Goal: Task Accomplishment & Management: Use online tool/utility

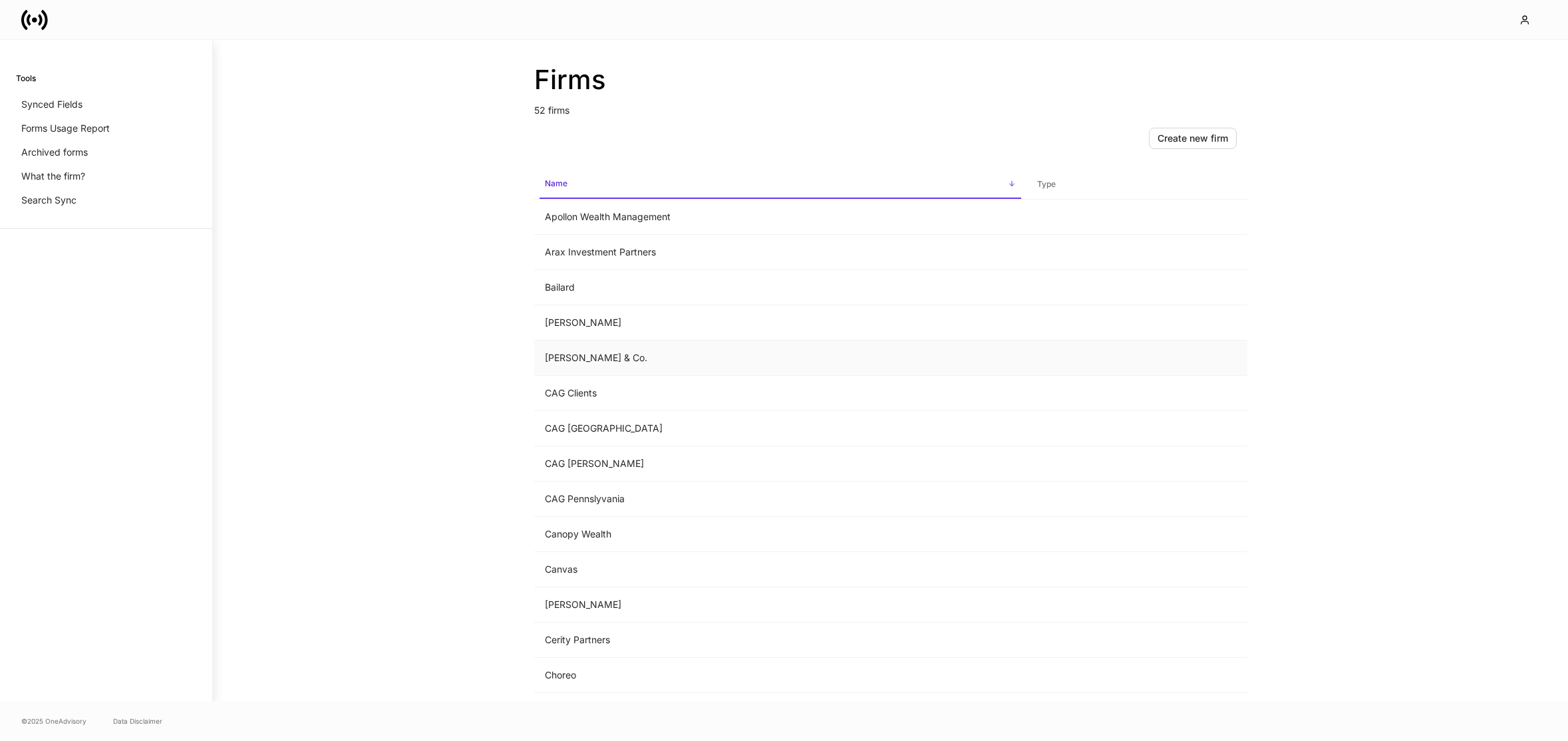
scroll to position [633, 0]
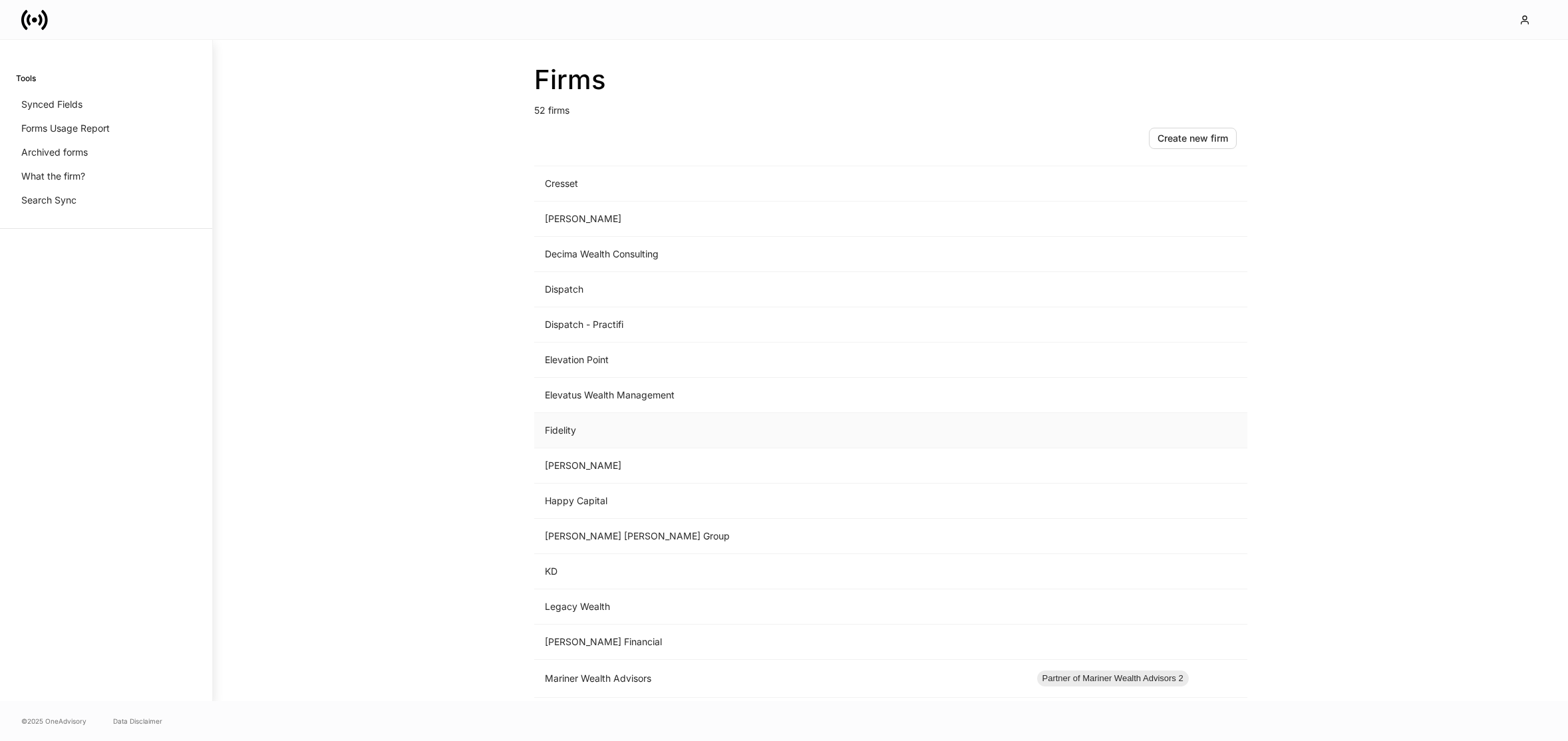
click at [605, 435] on td "Fidelity" at bounding box center [780, 431] width 492 height 35
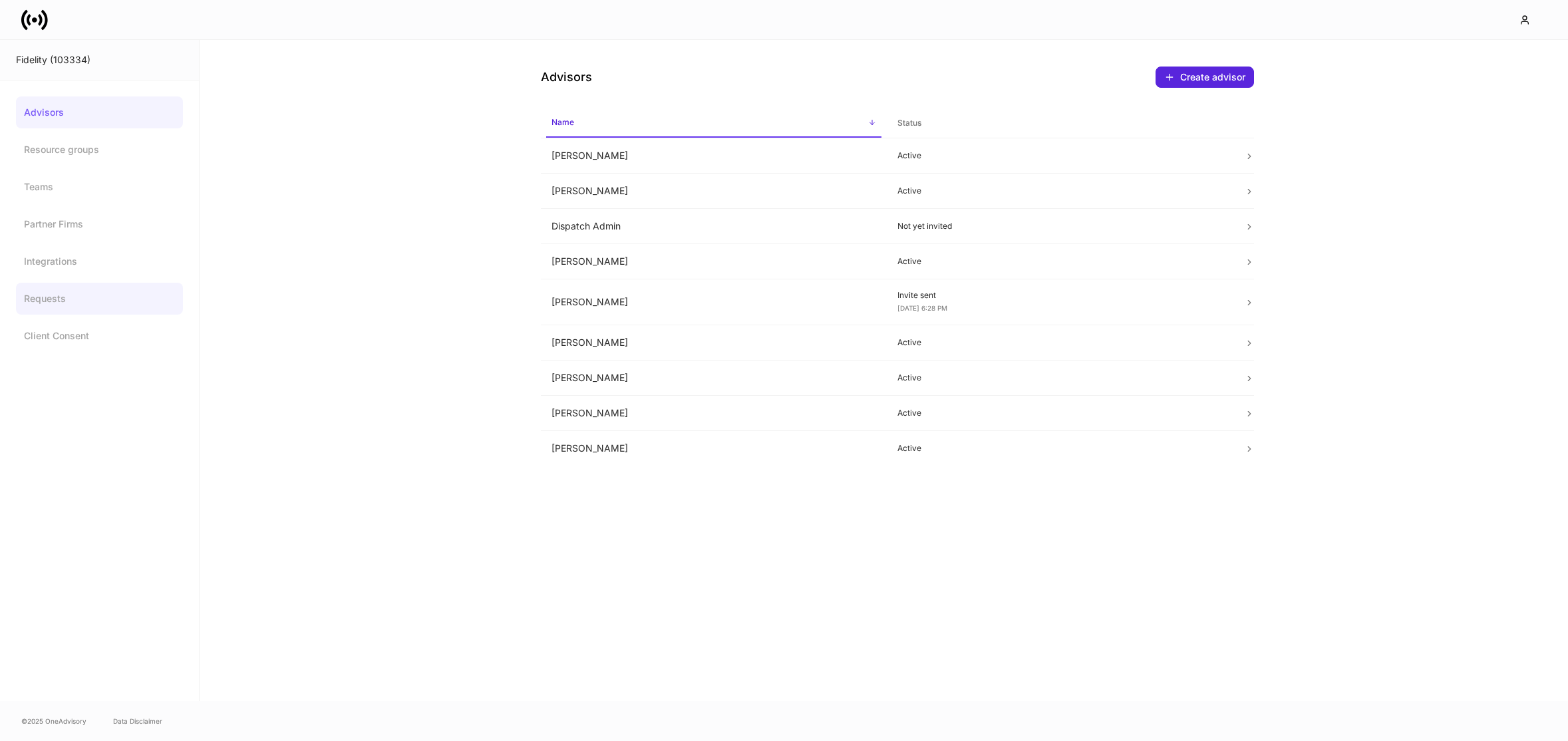
click at [106, 301] on link "Requests" at bounding box center [100, 298] width 167 height 32
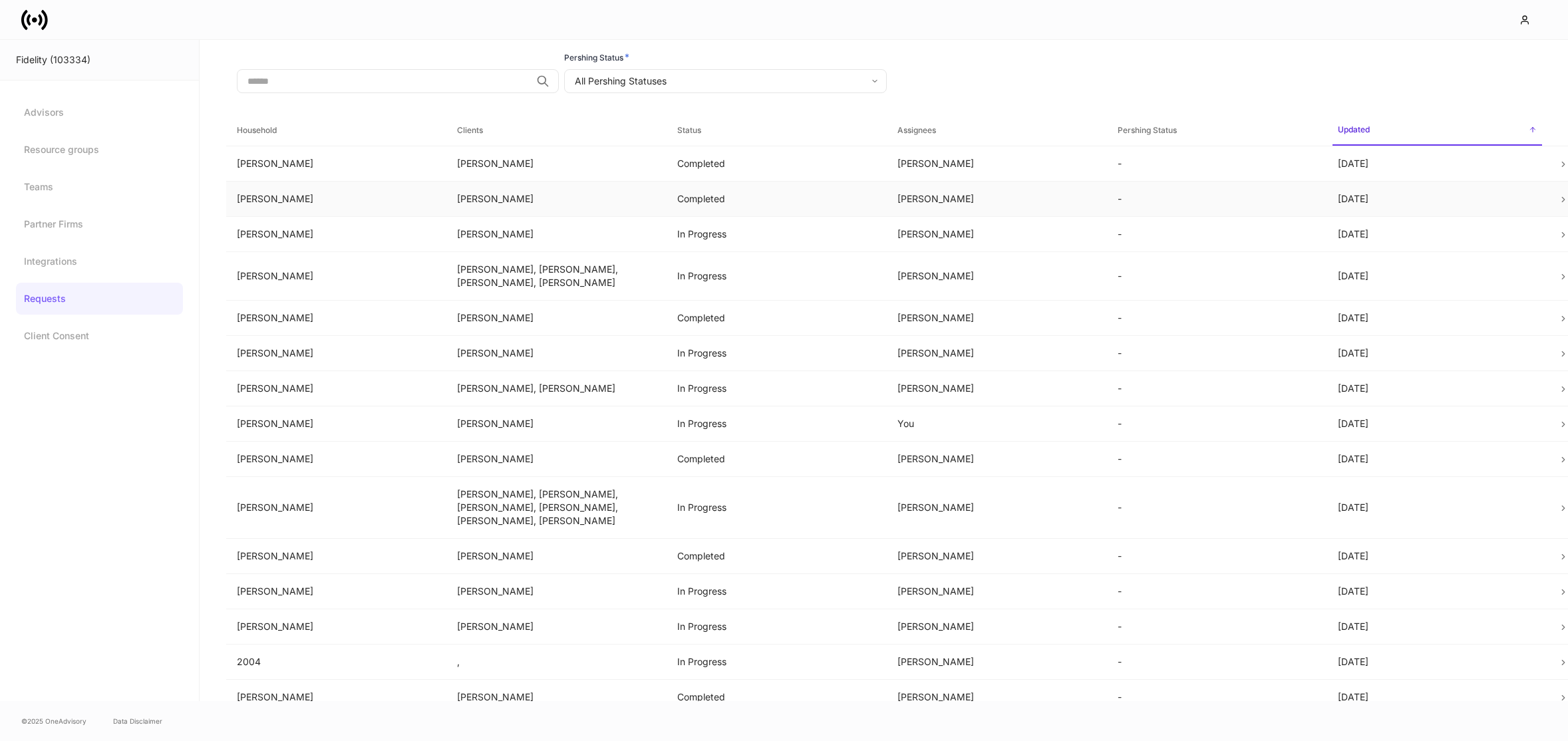
click at [384, 210] on td "Alvarez" at bounding box center [336, 198] width 220 height 35
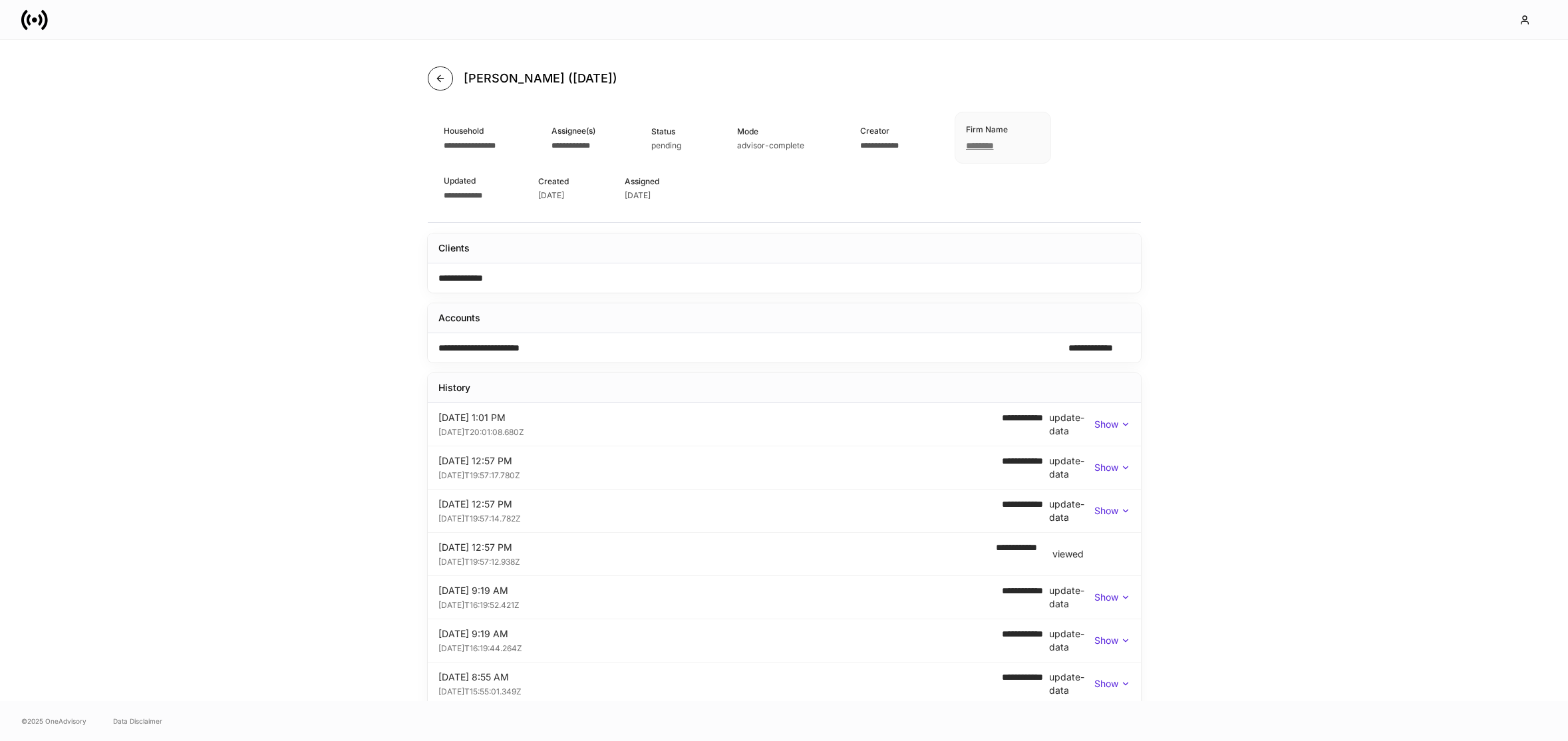
click at [437, 77] on icon "button" at bounding box center [440, 78] width 6 height 6
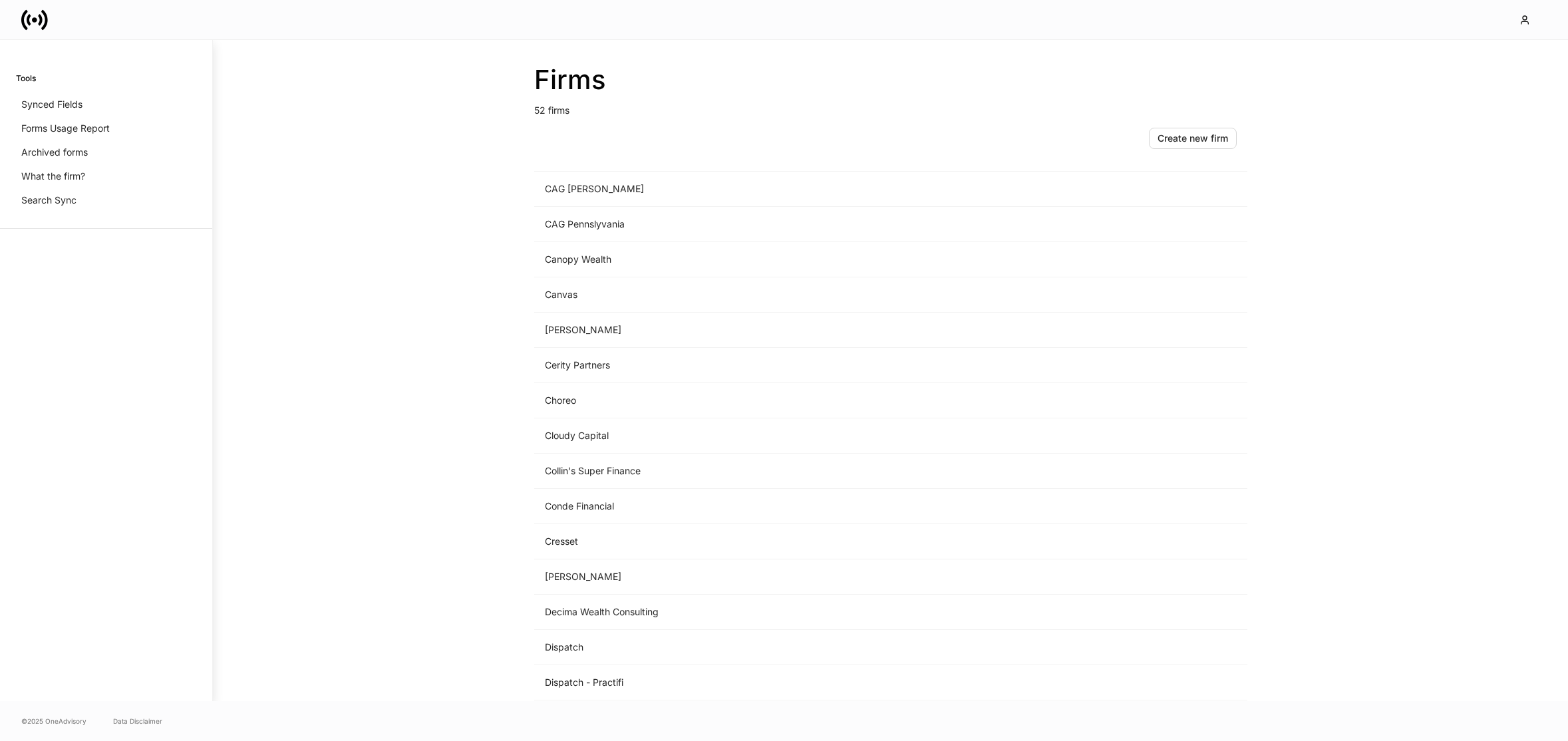
scroll to position [664, 0]
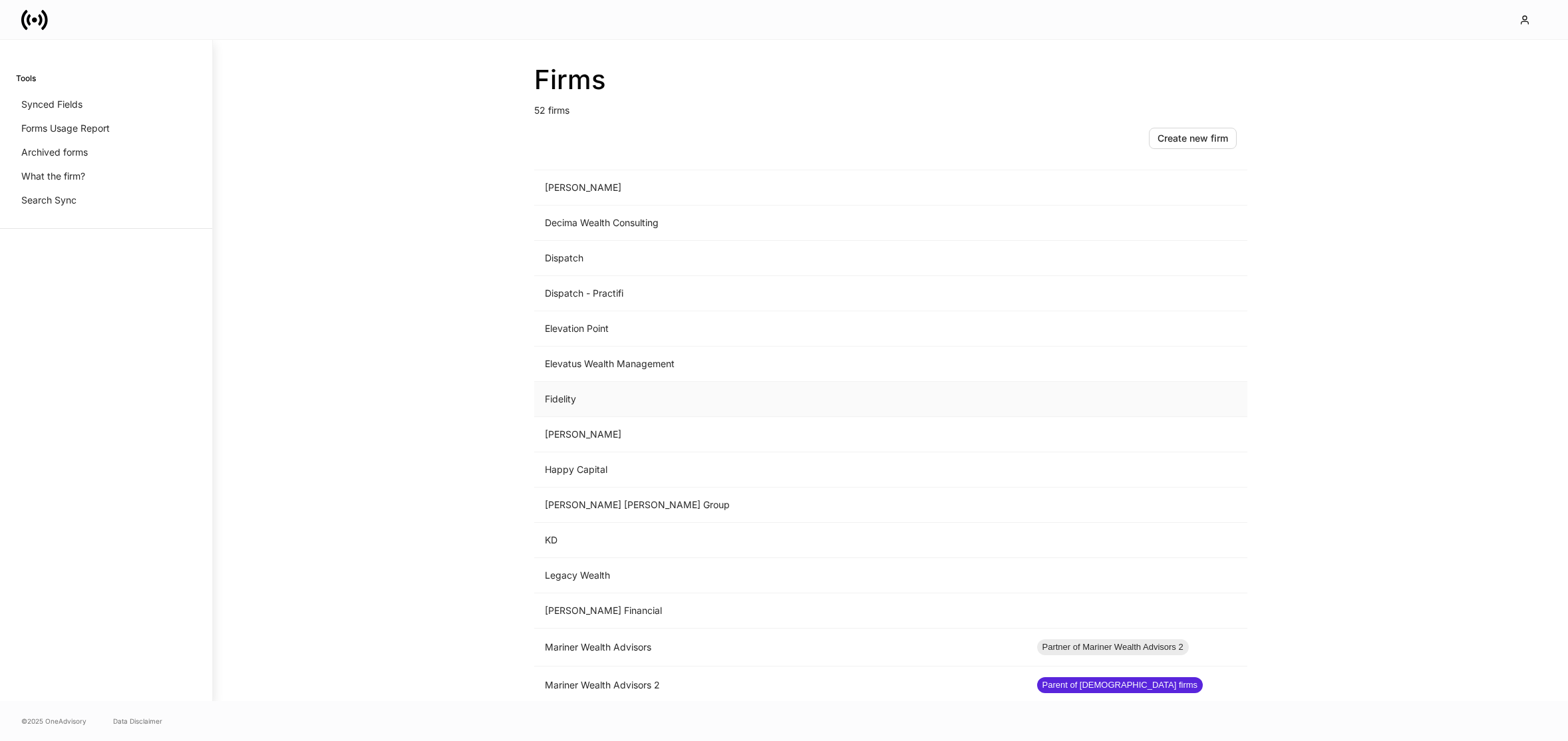
click at [594, 397] on td "Fidelity" at bounding box center [780, 400] width 492 height 35
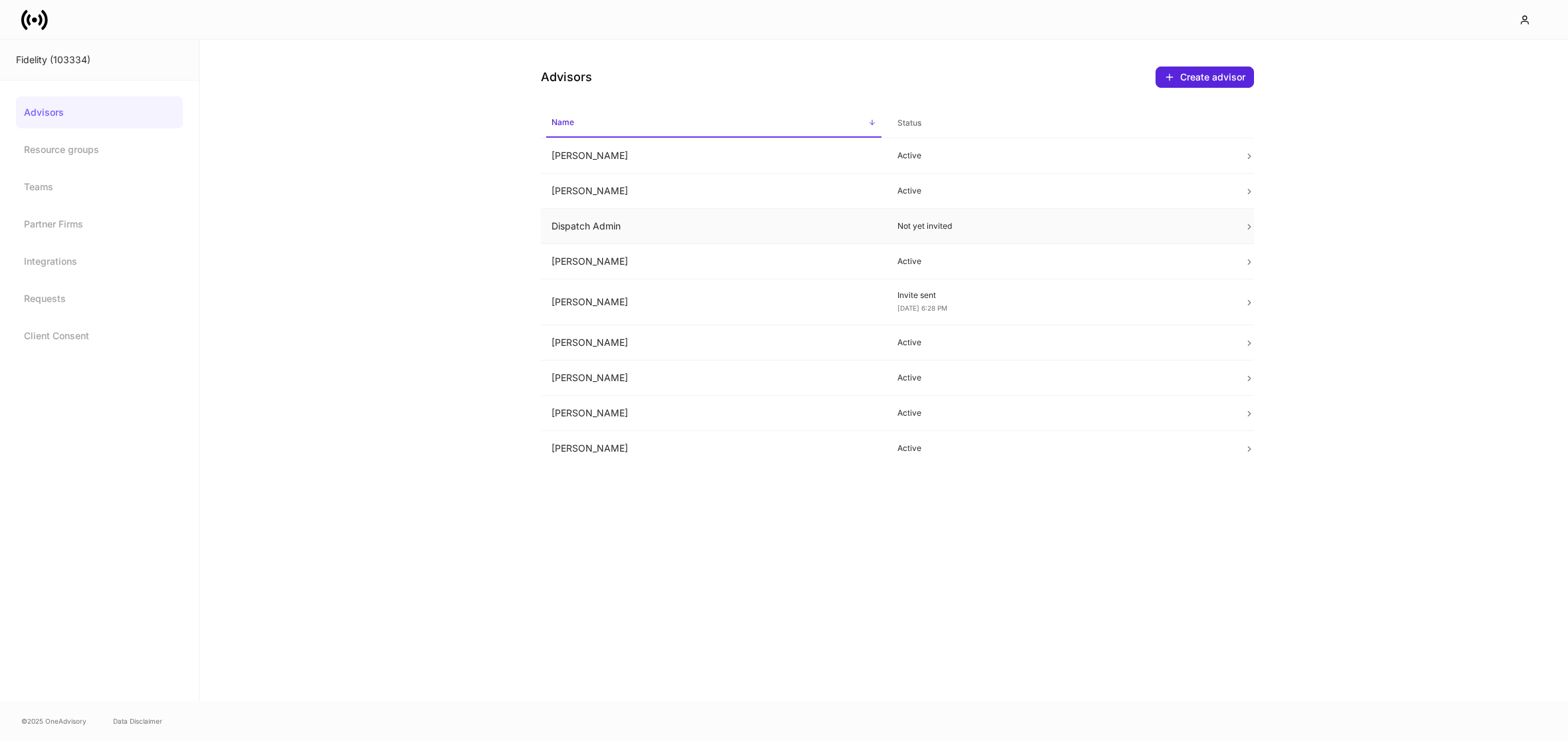
click at [628, 218] on td "Dispatch Admin" at bounding box center [714, 227] width 346 height 35
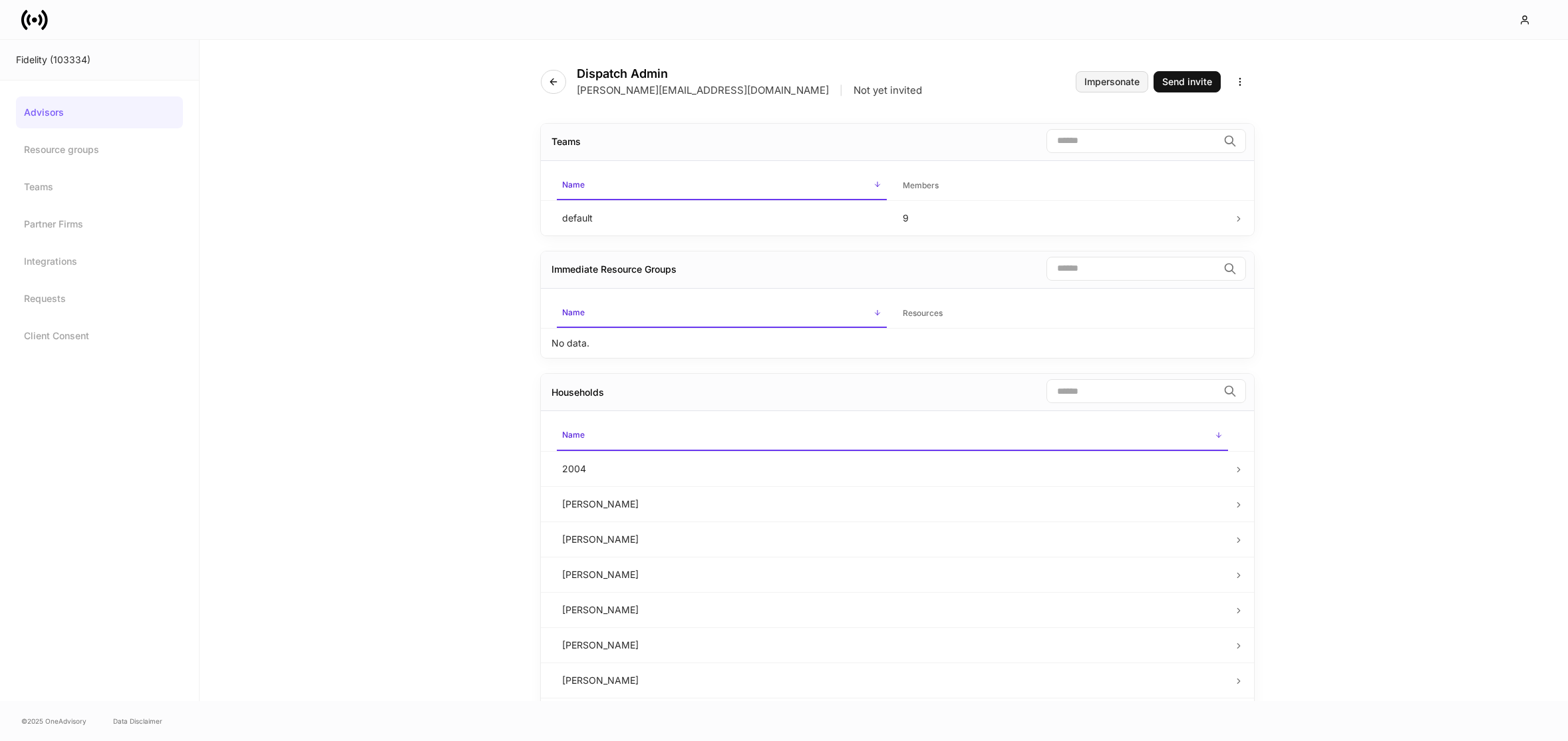
click at [1106, 85] on div "Impersonate" at bounding box center [1112, 81] width 55 height 9
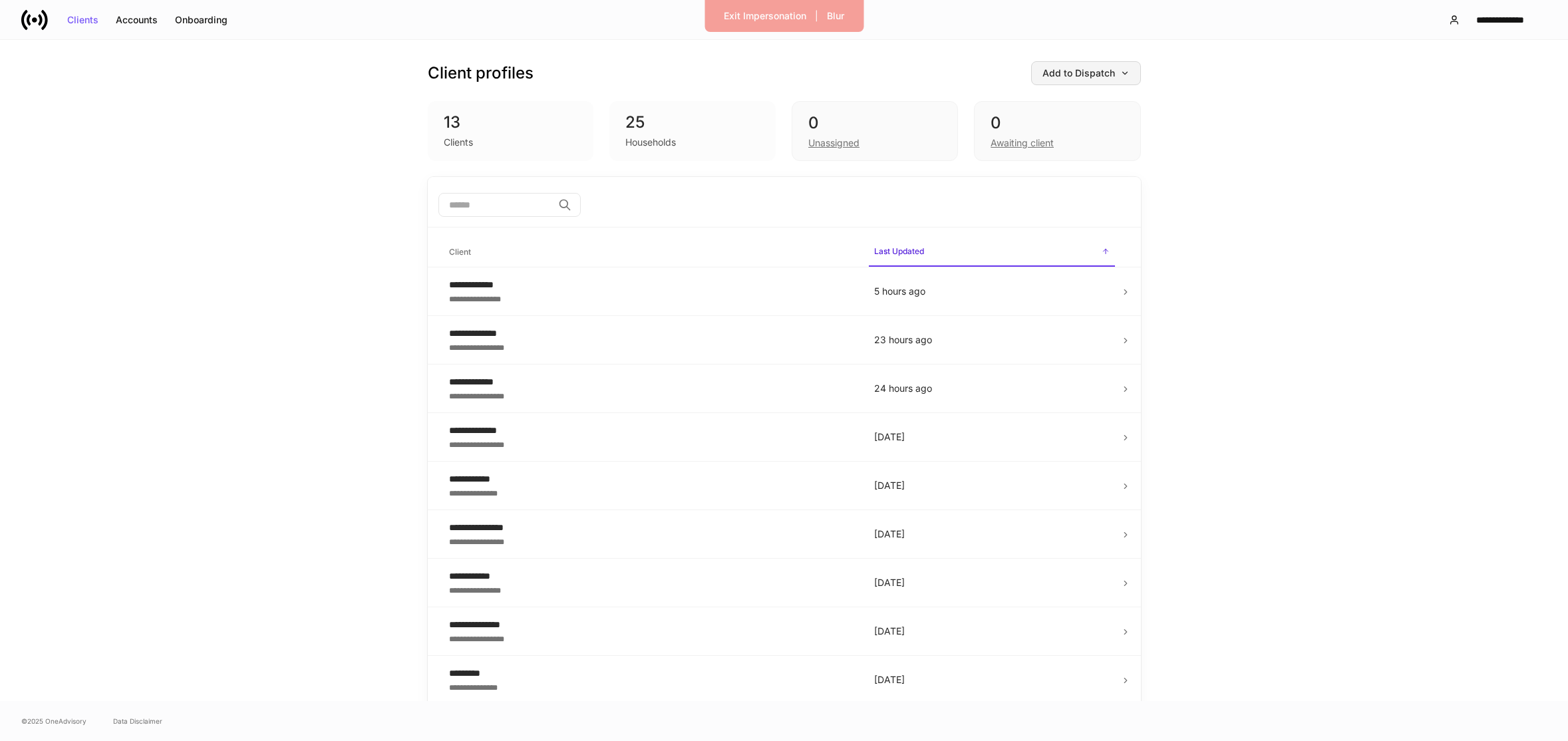
click at [1088, 79] on button "Add to Dispatch" at bounding box center [1085, 73] width 110 height 24
click at [1066, 204] on div "View uploaded accounts" at bounding box center [1059, 208] width 108 height 13
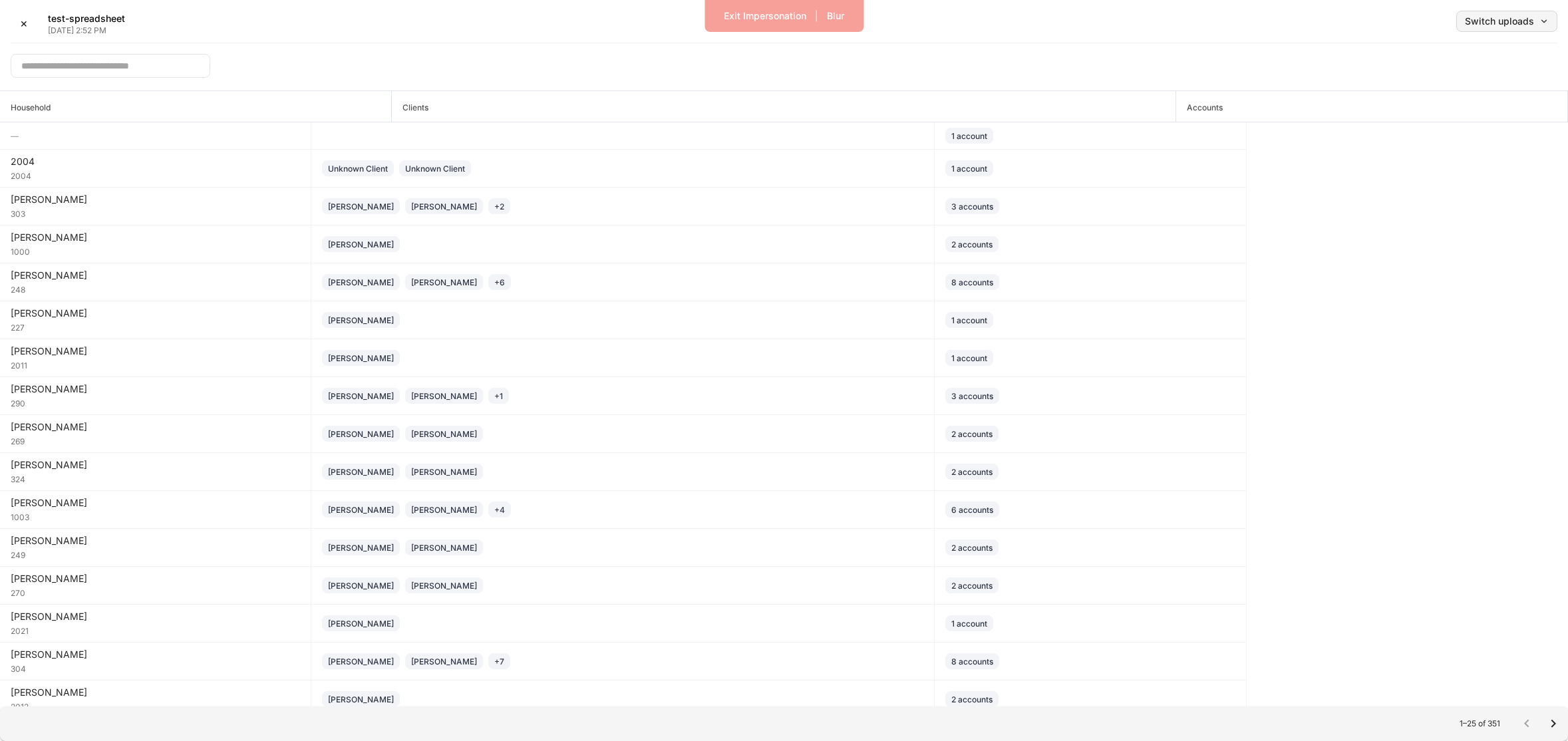
click at [1514, 21] on div "Switch uploads" at bounding box center [1506, 21] width 84 height 9
click at [1311, 23] on div at bounding box center [784, 370] width 1568 height 741
click at [1507, 16] on div "Switch uploads" at bounding box center [1506, 21] width 84 height 9
click at [1231, 34] on div at bounding box center [784, 370] width 1568 height 741
click at [1486, 23] on div "Switch uploads" at bounding box center [1506, 21] width 84 height 9
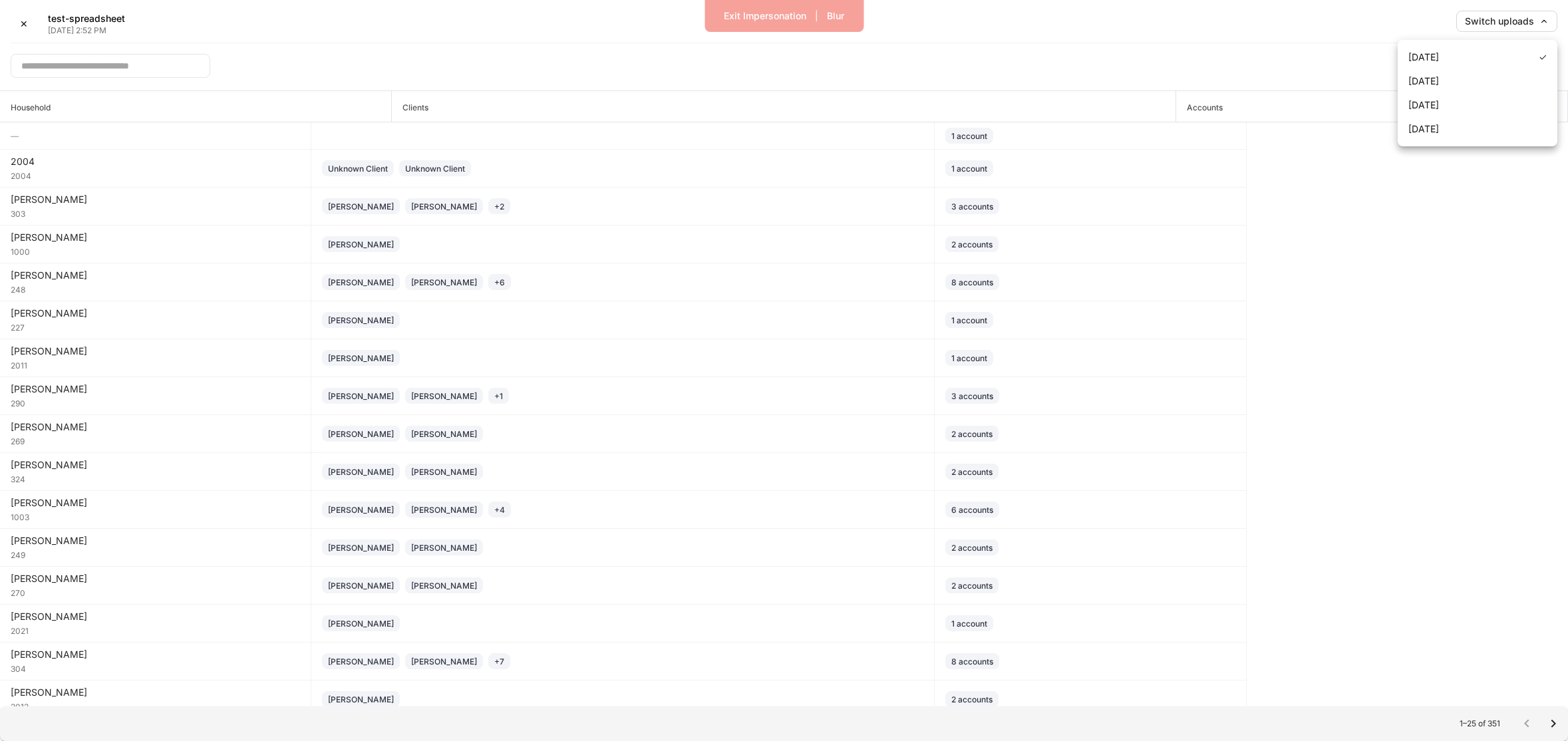
click at [1292, 34] on div at bounding box center [784, 370] width 1568 height 741
click at [26, 20] on div "✕" at bounding box center [23, 23] width 8 height 9
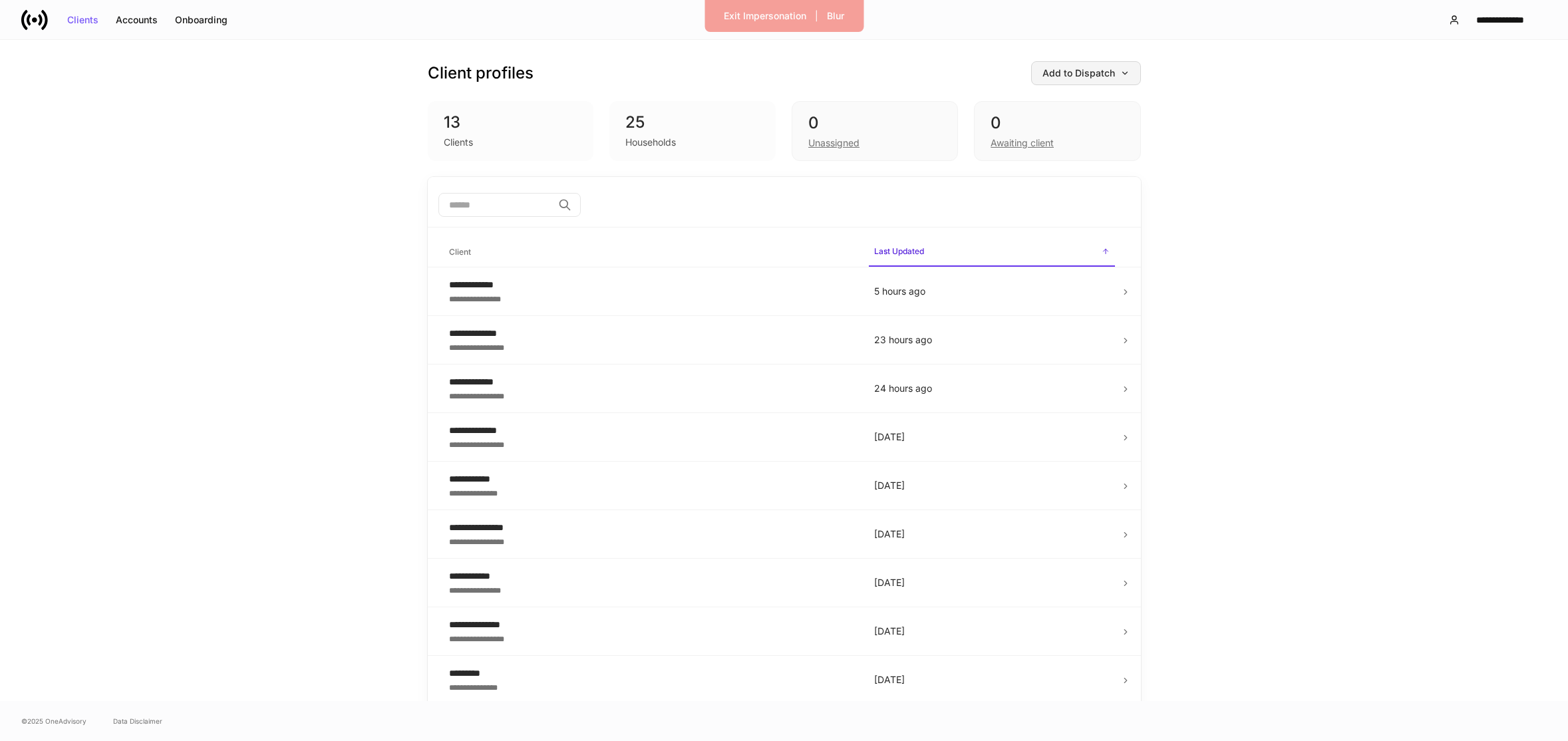
click at [1112, 71] on div "Add to Dispatch" at bounding box center [1085, 73] width 87 height 9
click at [1076, 194] on ul "Add clients manually Import protocol View active protocol View uploaded accounts" at bounding box center [1055, 159] width 159 height 132
click at [1076, 204] on div "Add clients manually Import protocol View active protocol View uploaded accounts" at bounding box center [784, 374] width 1568 height 733
click at [1102, 72] on div "Add to Dispatch" at bounding box center [1085, 73] width 87 height 9
click at [1068, 205] on div "View uploaded accounts" at bounding box center [1059, 208] width 108 height 13
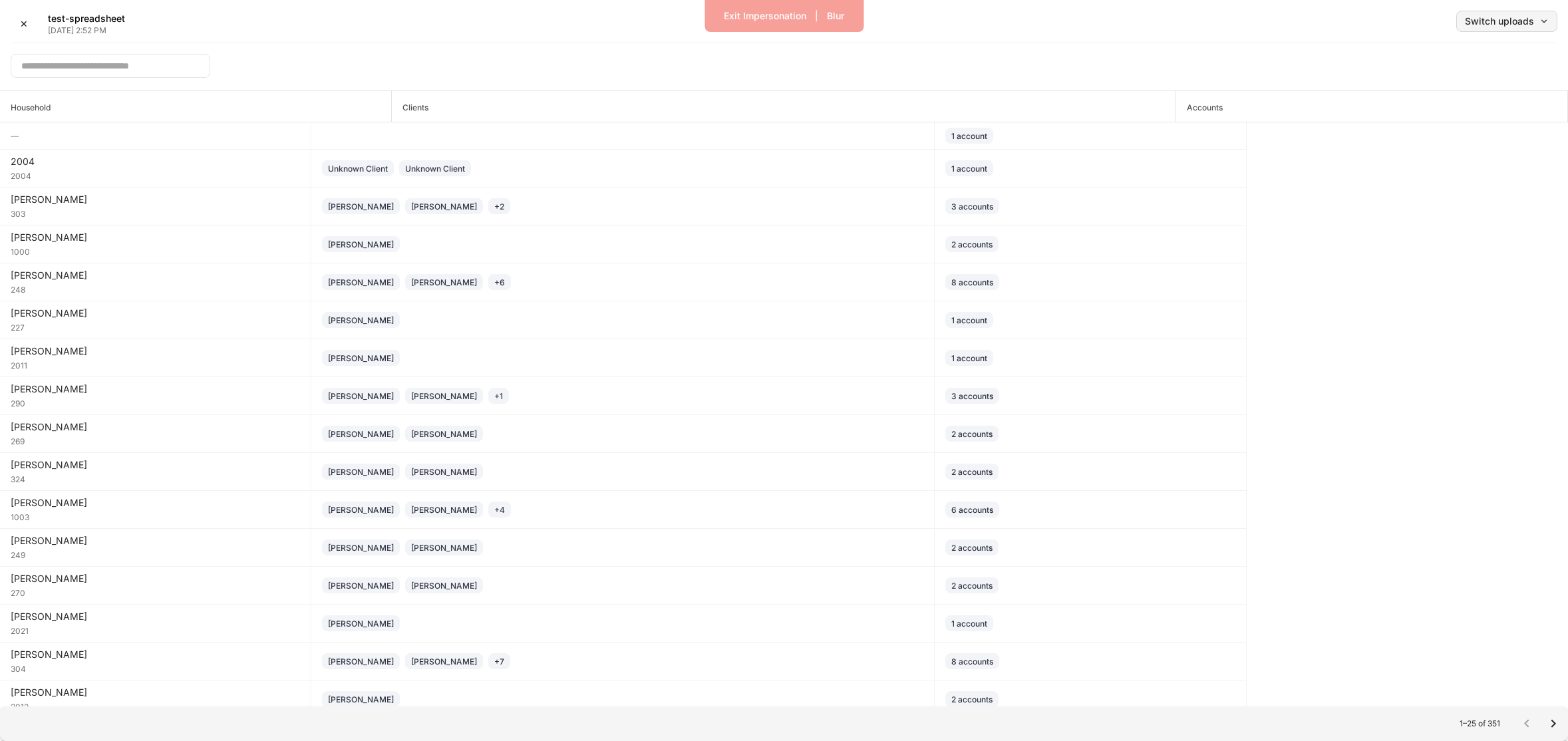
click at [1493, 22] on div "Switch uploads" at bounding box center [1506, 21] width 84 height 9
click at [1469, 104] on li "[DATE]" at bounding box center [1477, 105] width 159 height 24
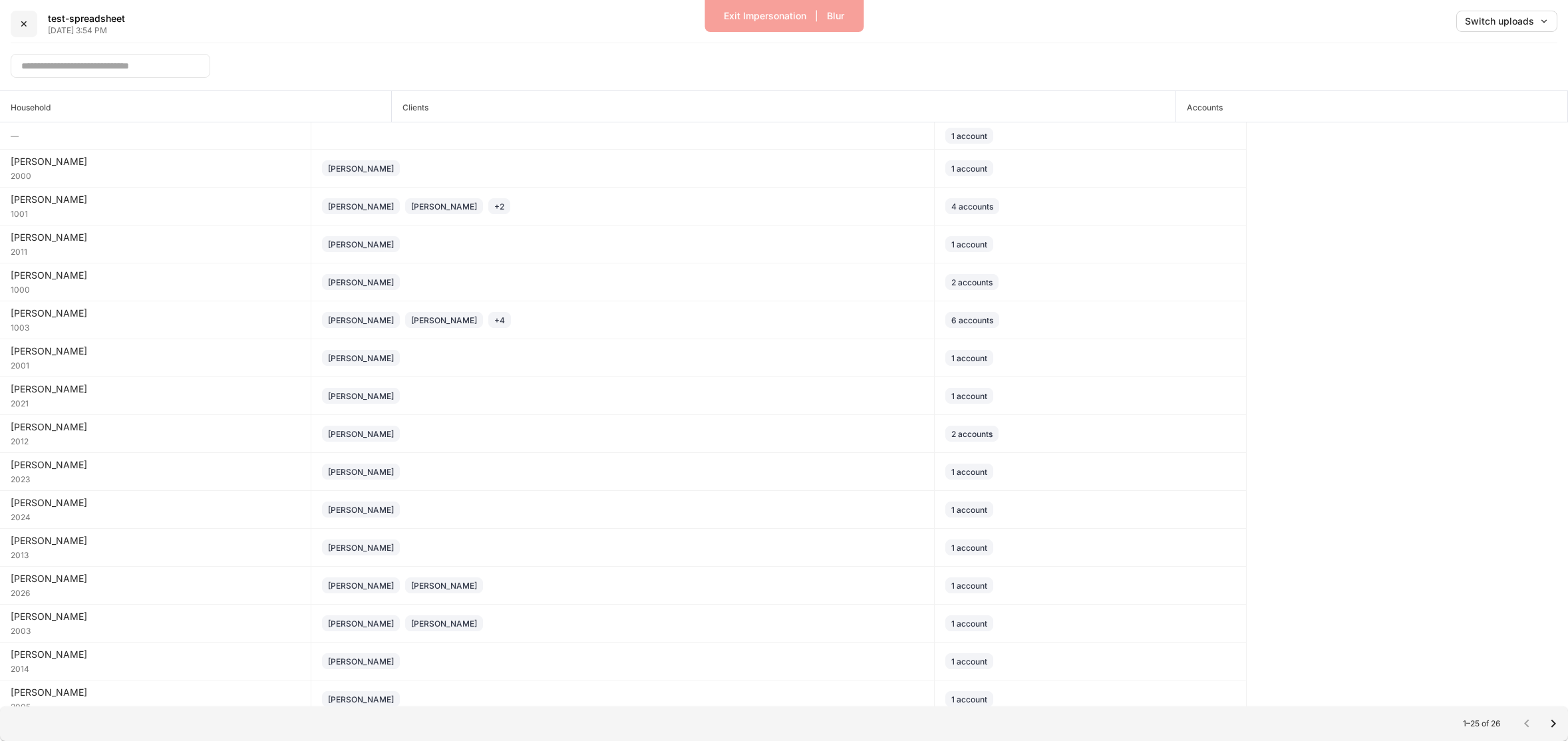
click at [21, 21] on div "✕" at bounding box center [23, 23] width 8 height 9
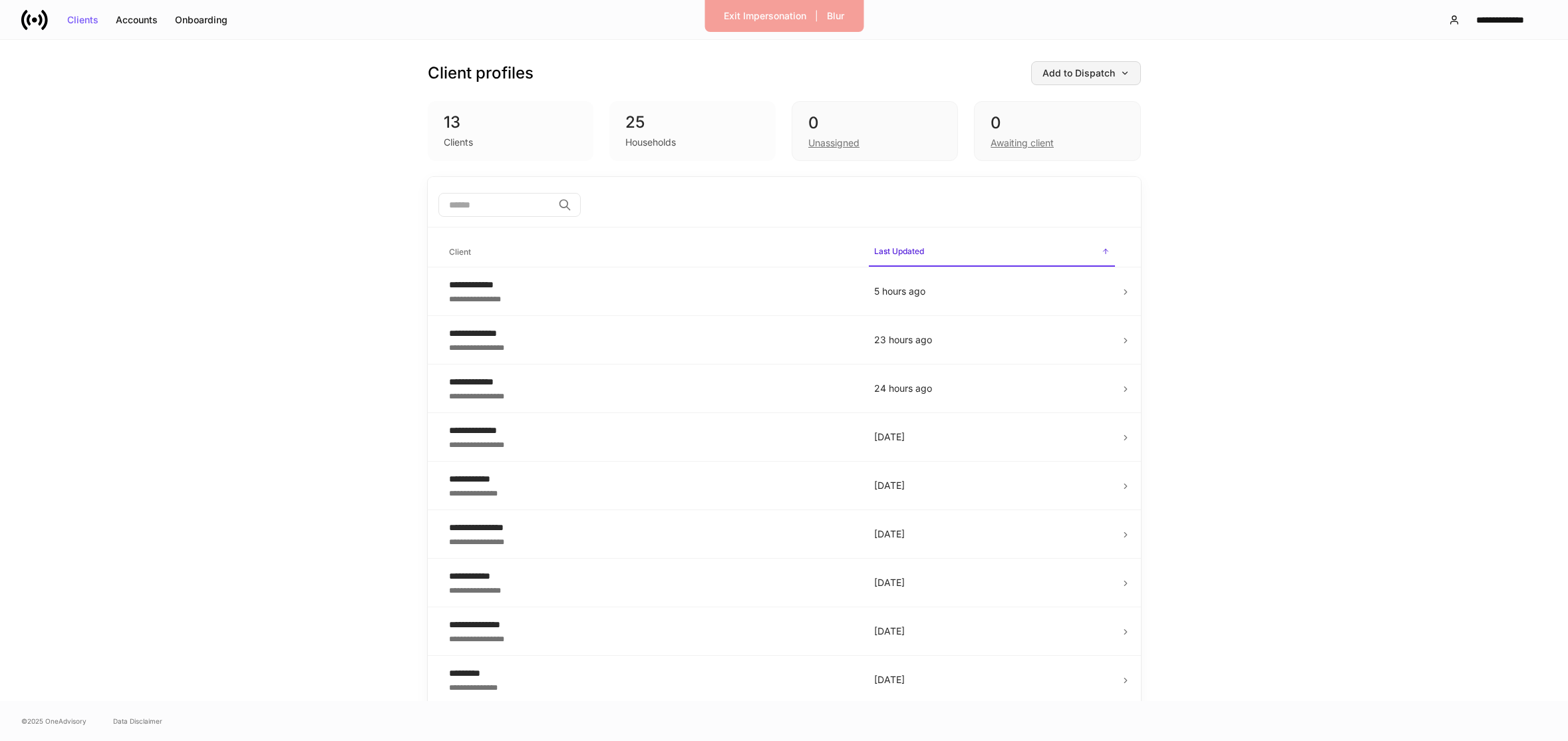
click at [1088, 65] on button "Add to Dispatch" at bounding box center [1085, 73] width 110 height 24
click at [1051, 202] on div "View uploaded accounts" at bounding box center [1059, 208] width 108 height 13
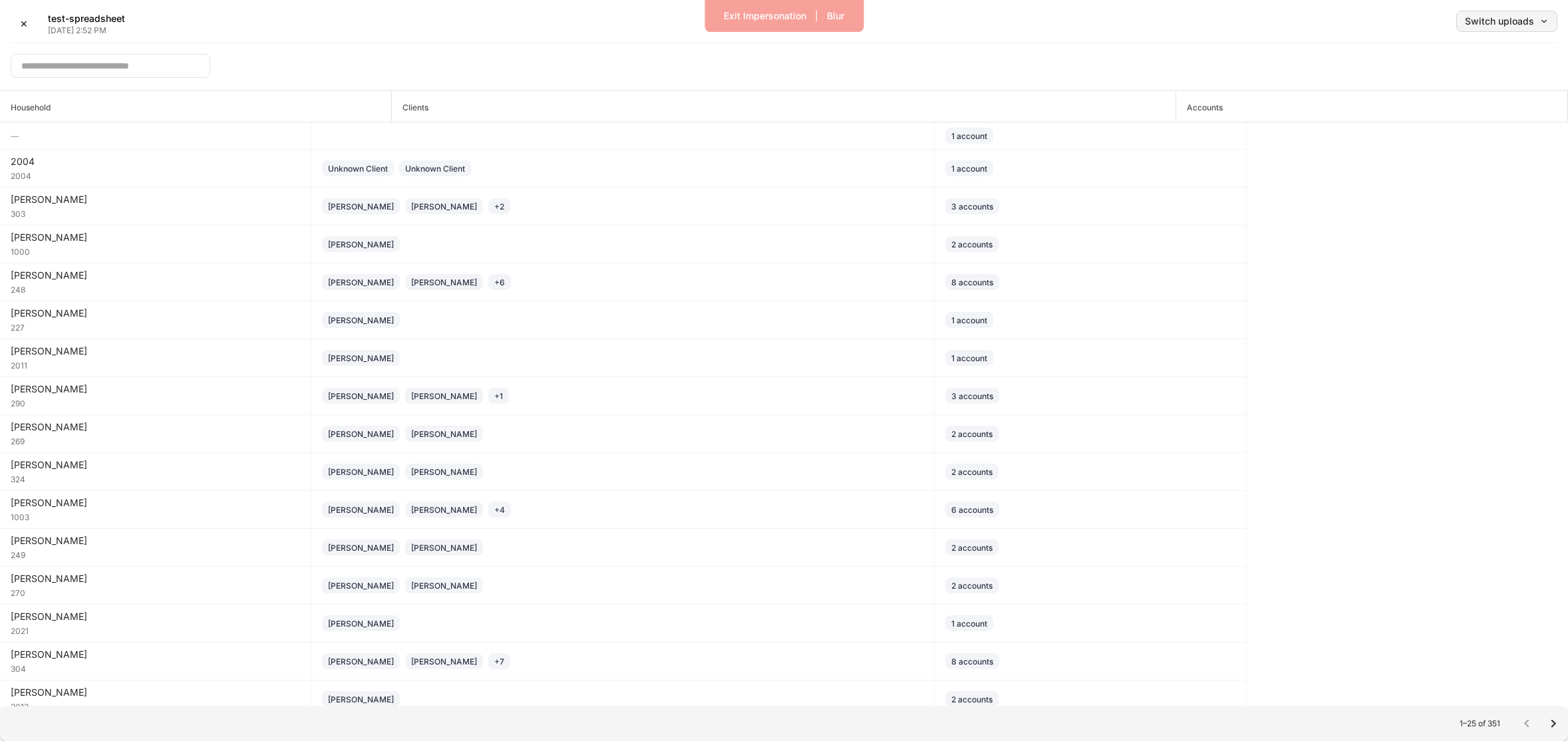
click at [1487, 27] on button "Switch uploads" at bounding box center [1506, 21] width 101 height 21
click at [1472, 101] on li "Sep 3, 2025" at bounding box center [1477, 105] width 159 height 24
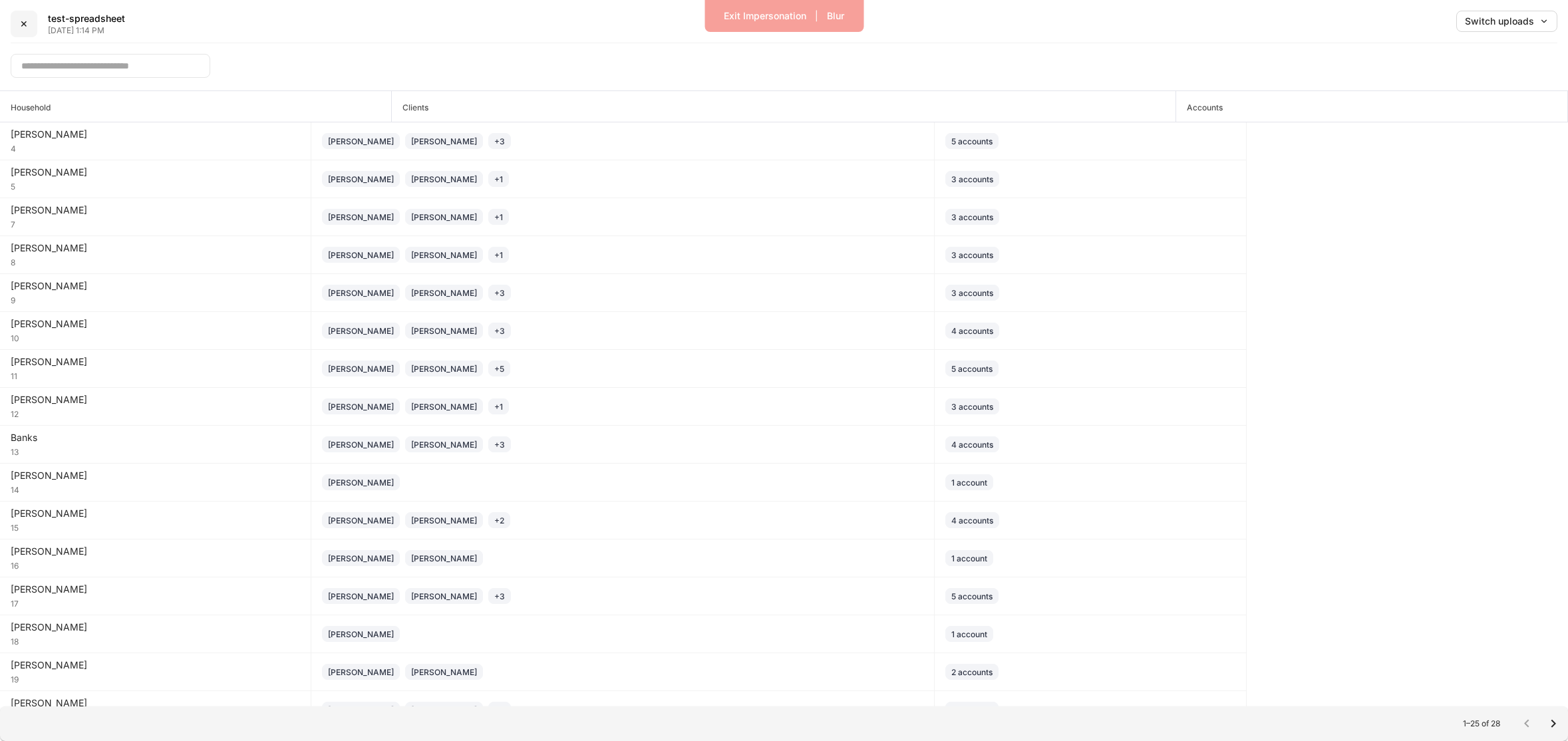
click at [33, 22] on button "✕" at bounding box center [24, 24] width 27 height 27
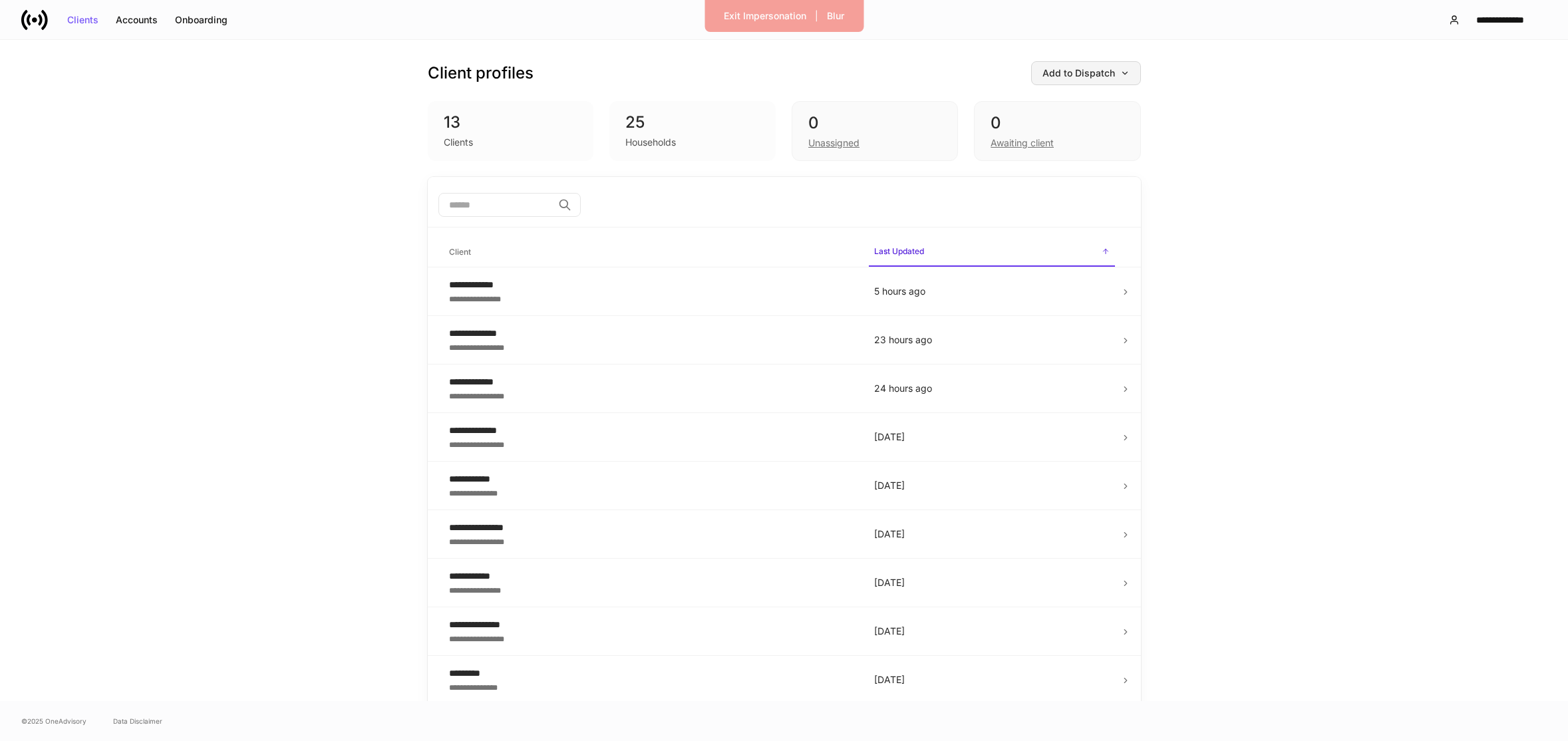
click at [1094, 77] on div "Add to Dispatch" at bounding box center [1085, 73] width 87 height 9
click at [1085, 209] on div "View uploaded accounts" at bounding box center [1059, 208] width 108 height 13
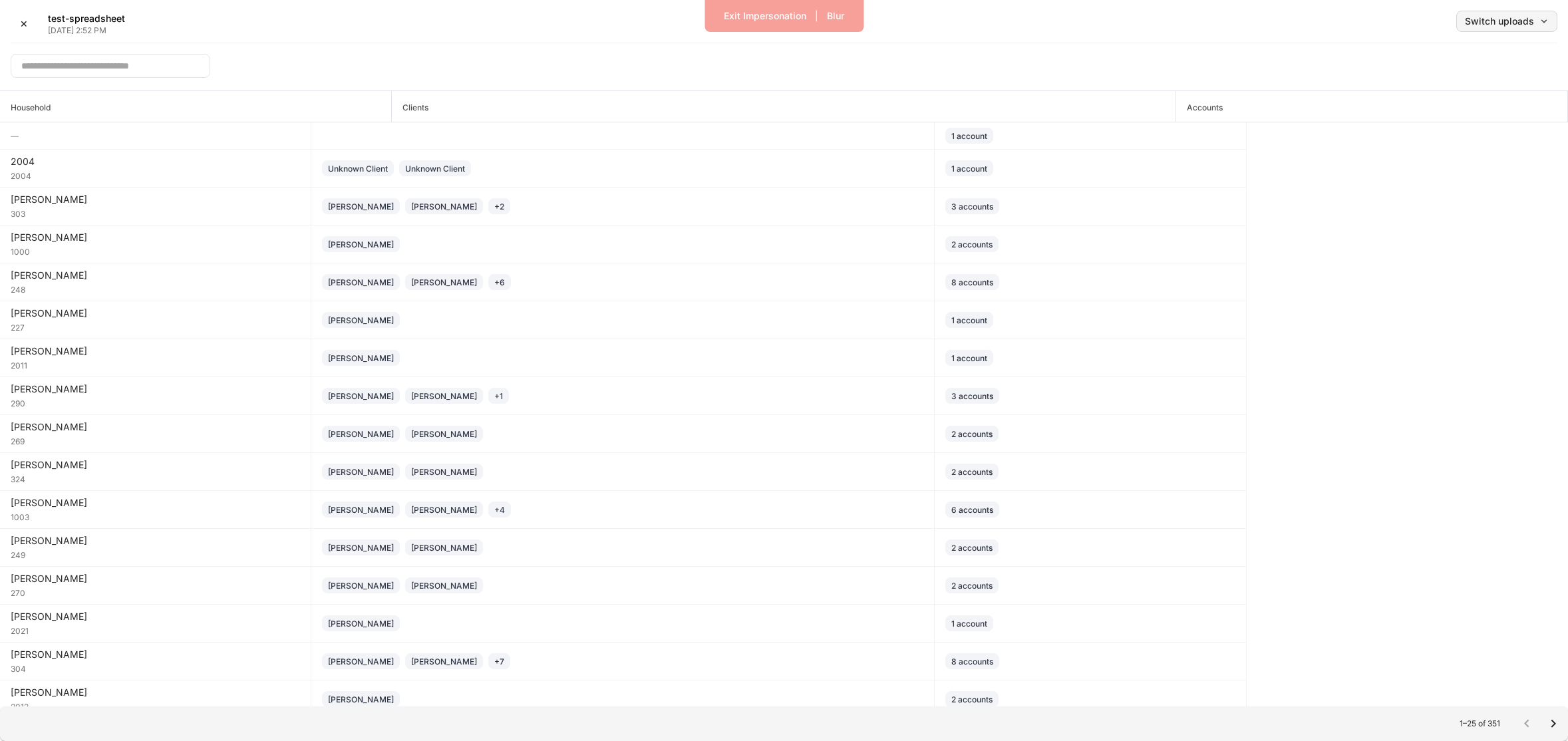
click at [1507, 23] on div "Switch uploads" at bounding box center [1506, 21] width 84 height 9
click at [1355, 43] on div at bounding box center [784, 370] width 1568 height 741
